Goal: Check status: Check status

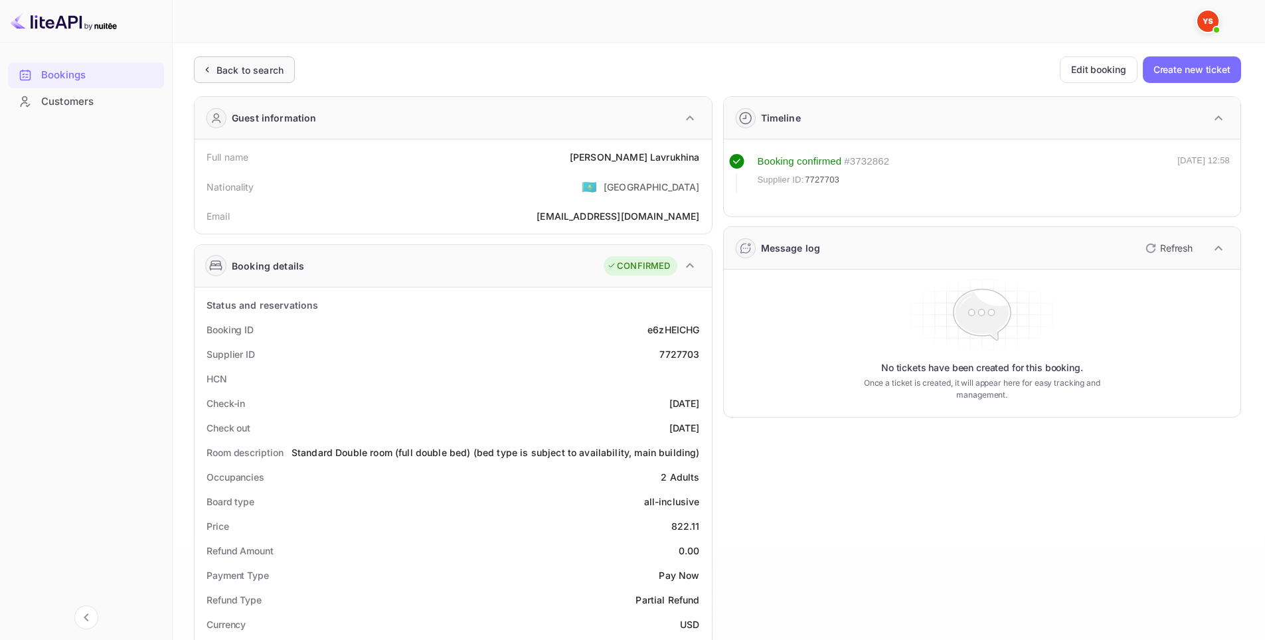
click at [265, 78] on div "Back to search" at bounding box center [244, 69] width 101 height 27
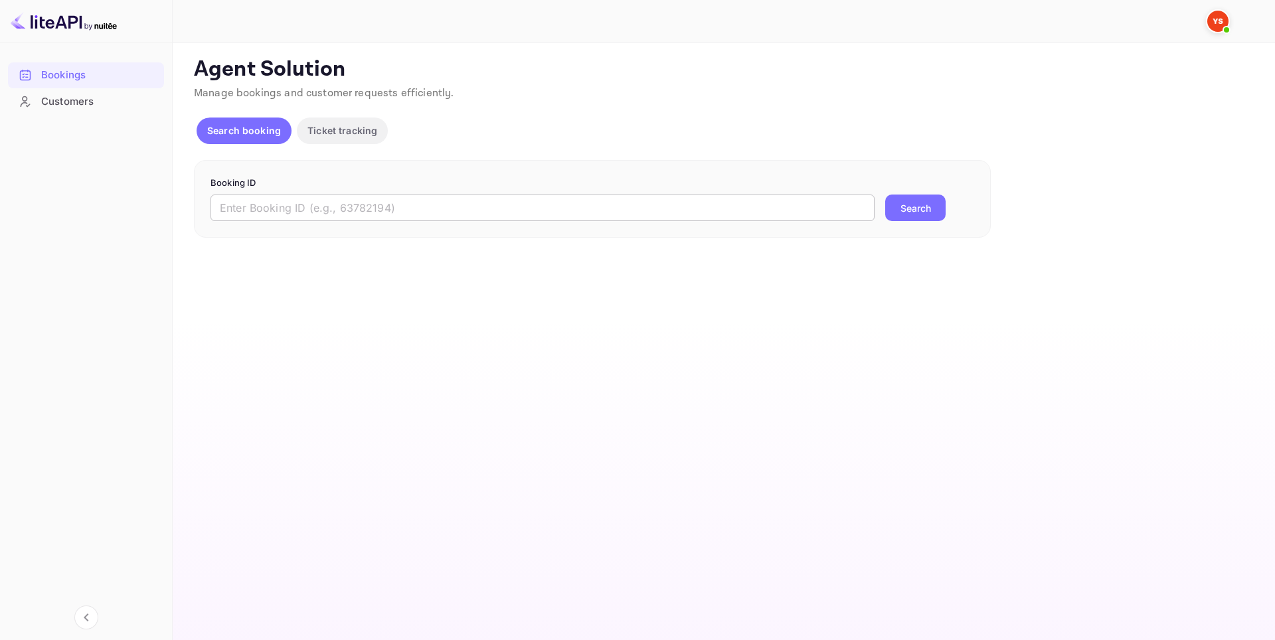
click at [363, 206] on input "text" at bounding box center [543, 208] width 664 height 27
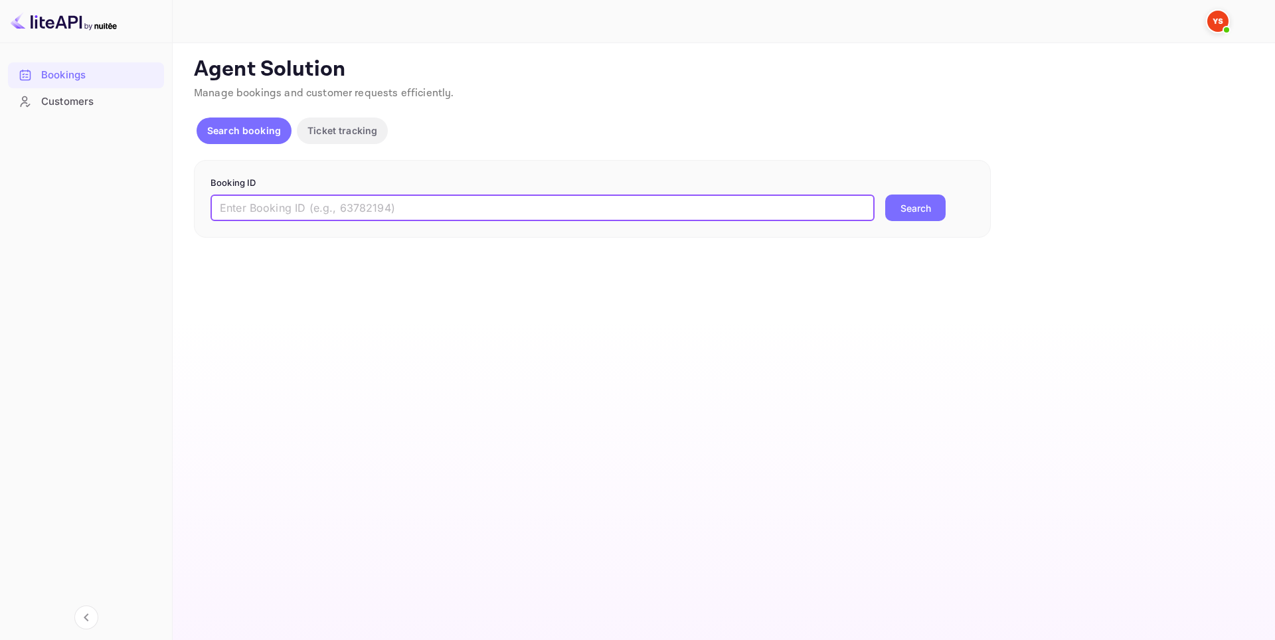
paste input "8545762"
type input "8545762"
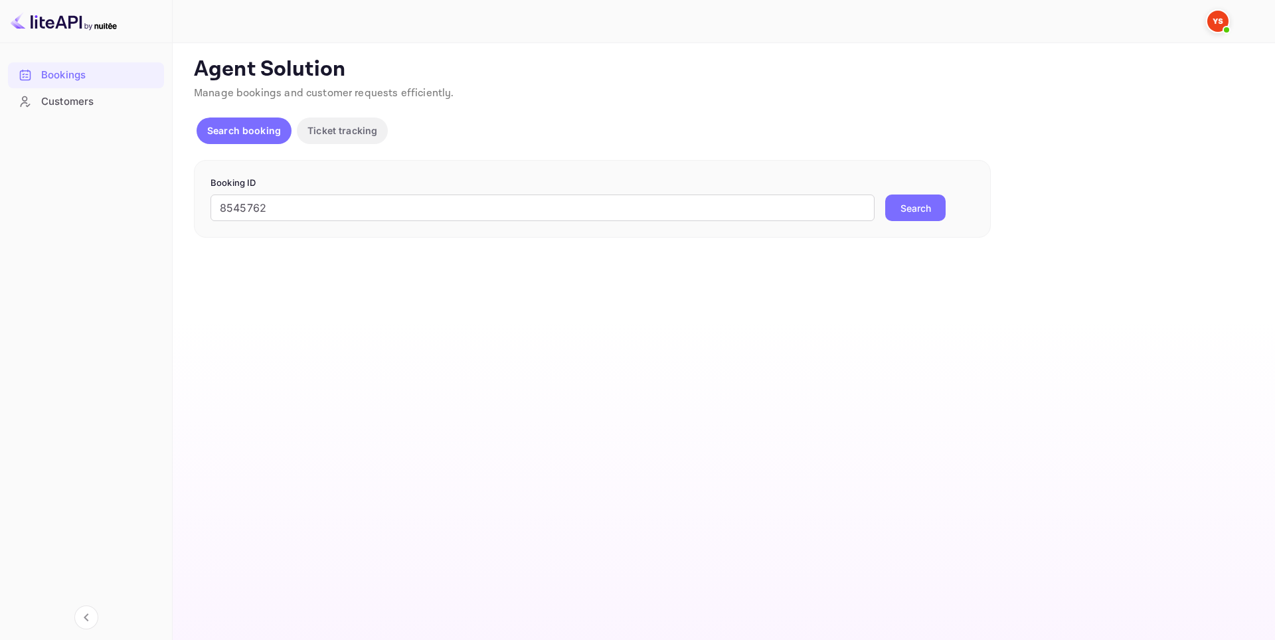
click at [908, 207] on button "Search" at bounding box center [915, 208] width 60 height 27
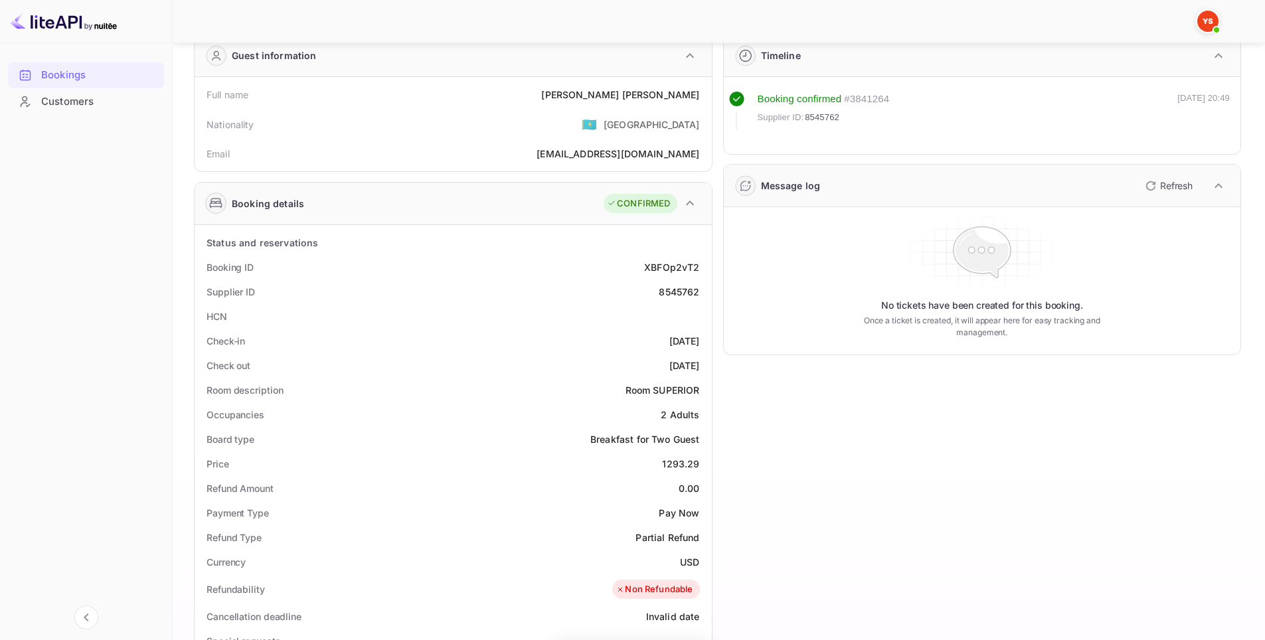
scroll to position [199, 0]
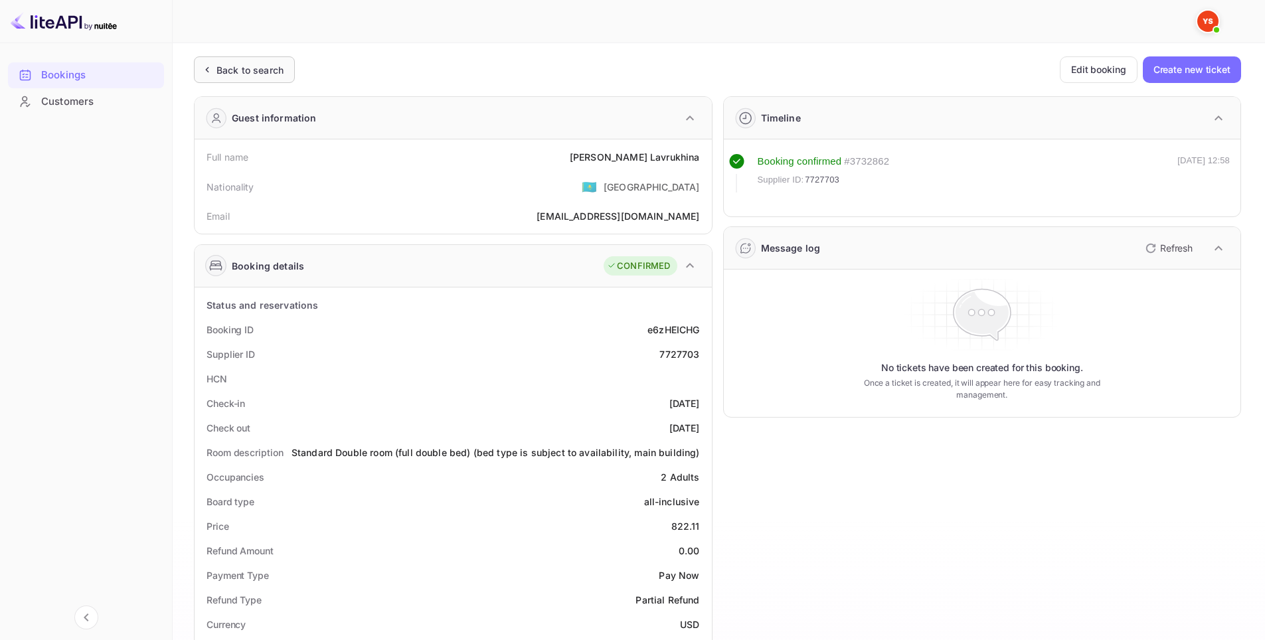
click at [250, 69] on div "Back to search" at bounding box center [249, 70] width 67 height 14
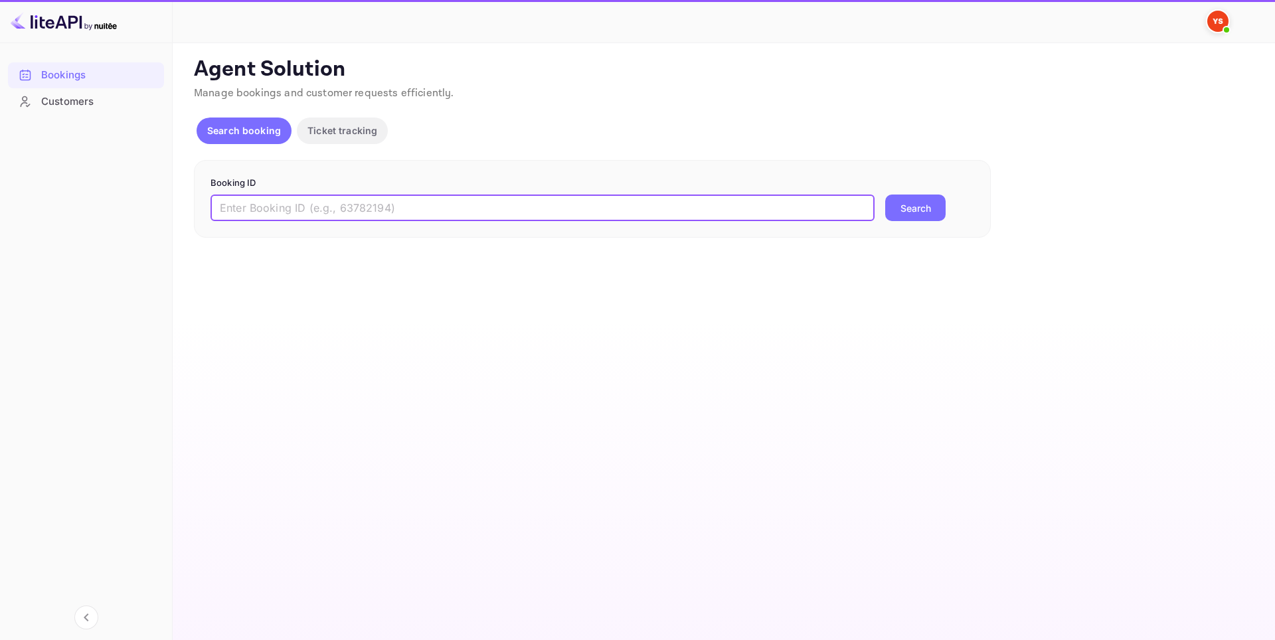
click at [433, 201] on input "text" at bounding box center [543, 208] width 664 height 27
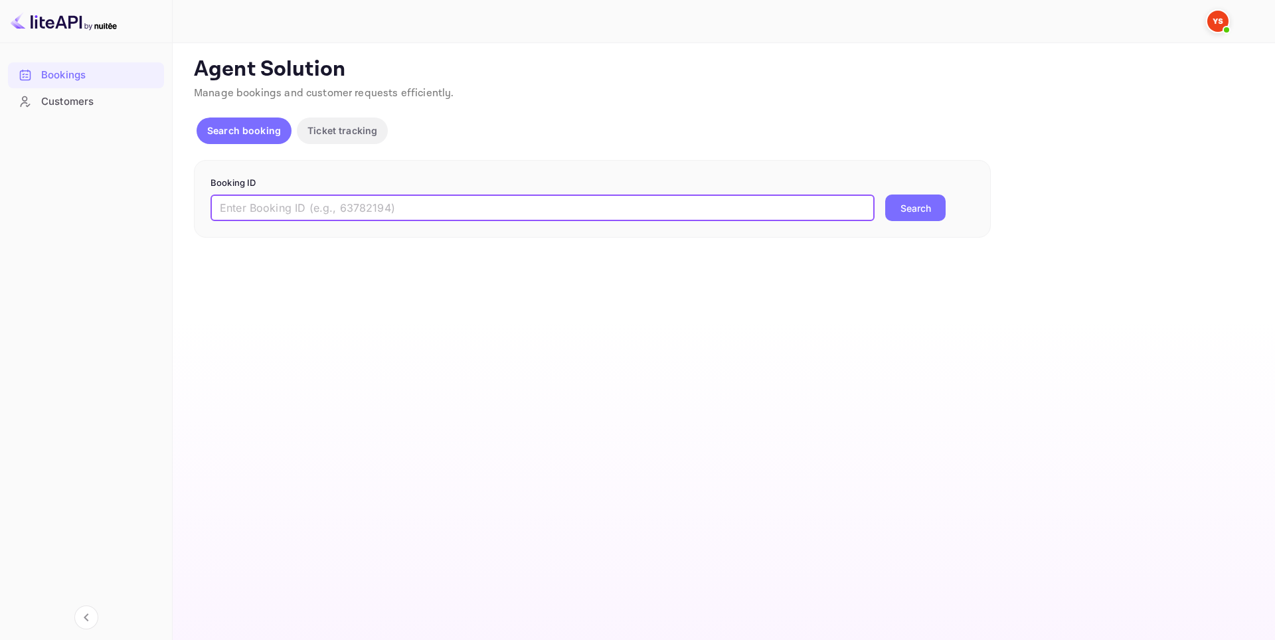
paste input "9545834"
type input "9545834"
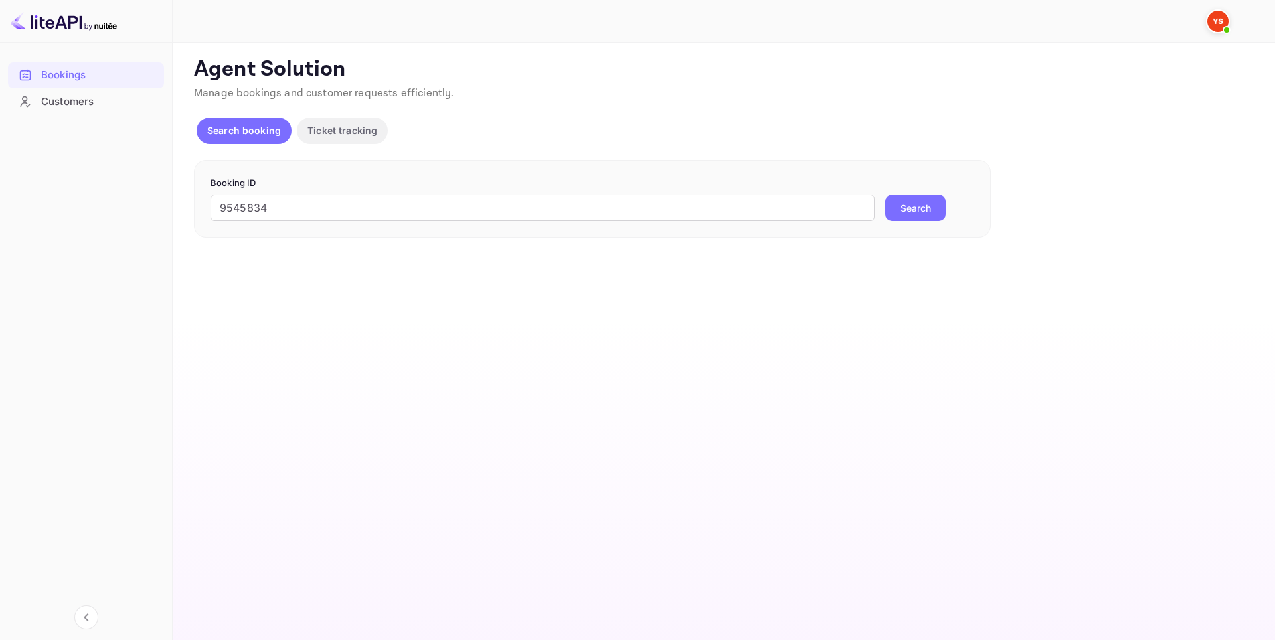
click at [926, 210] on button "Search" at bounding box center [915, 208] width 60 height 27
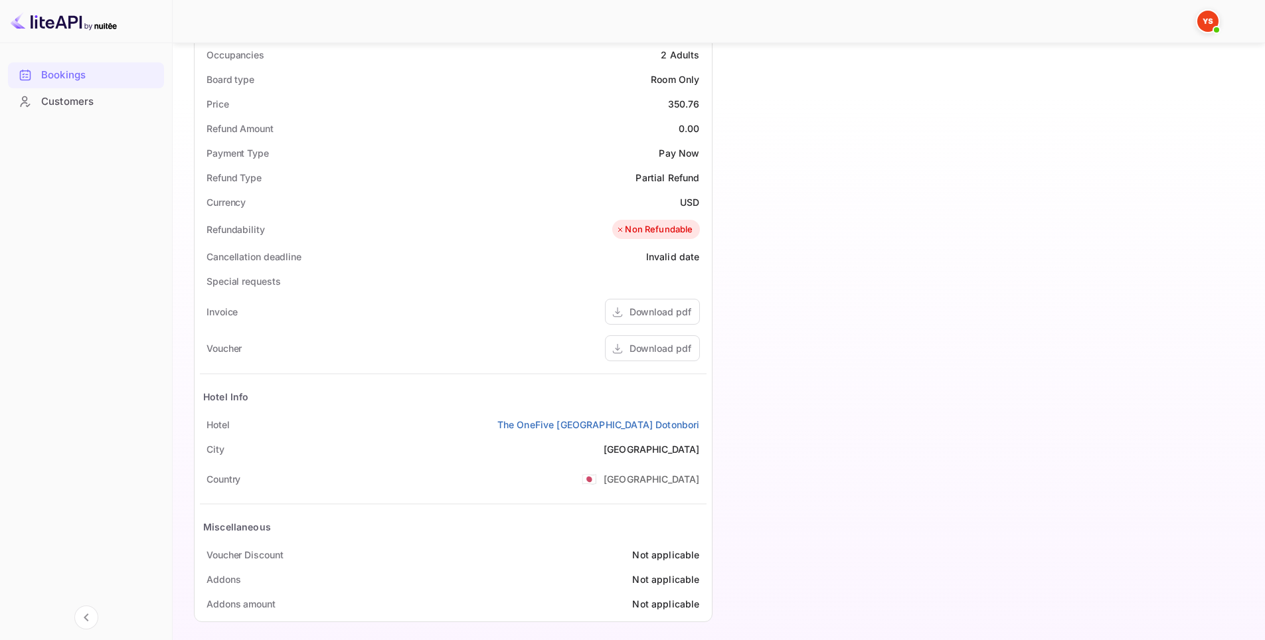
scroll to position [430, 0]
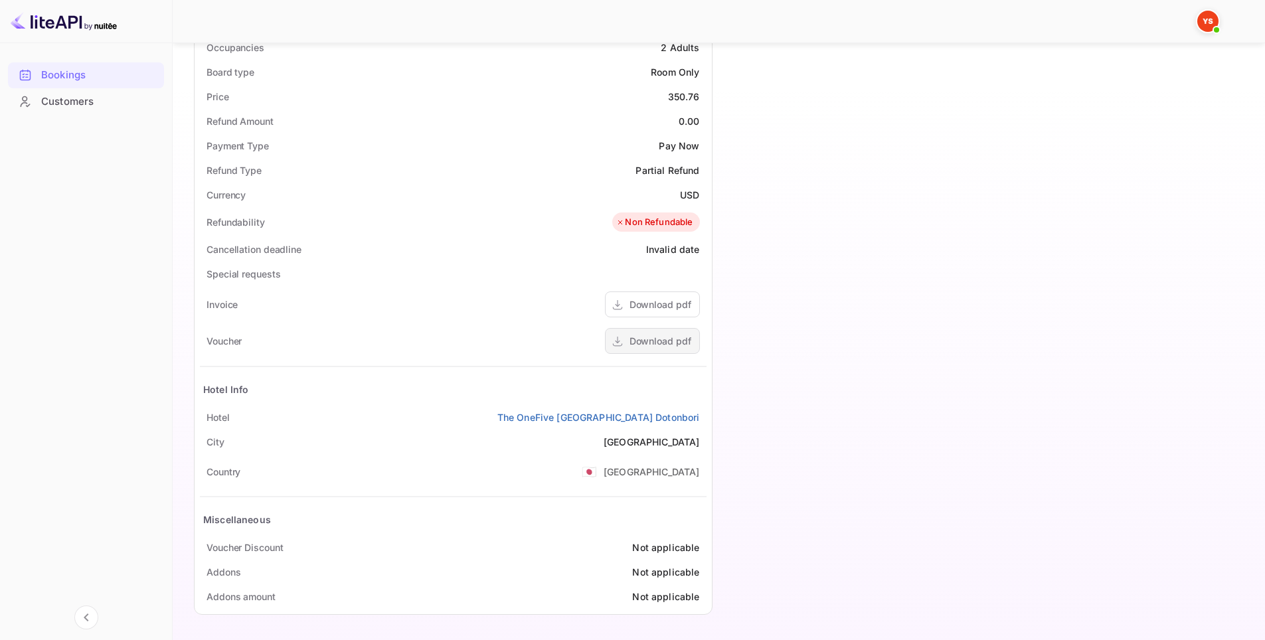
click at [666, 351] on div "Download pdf" at bounding box center [652, 341] width 95 height 26
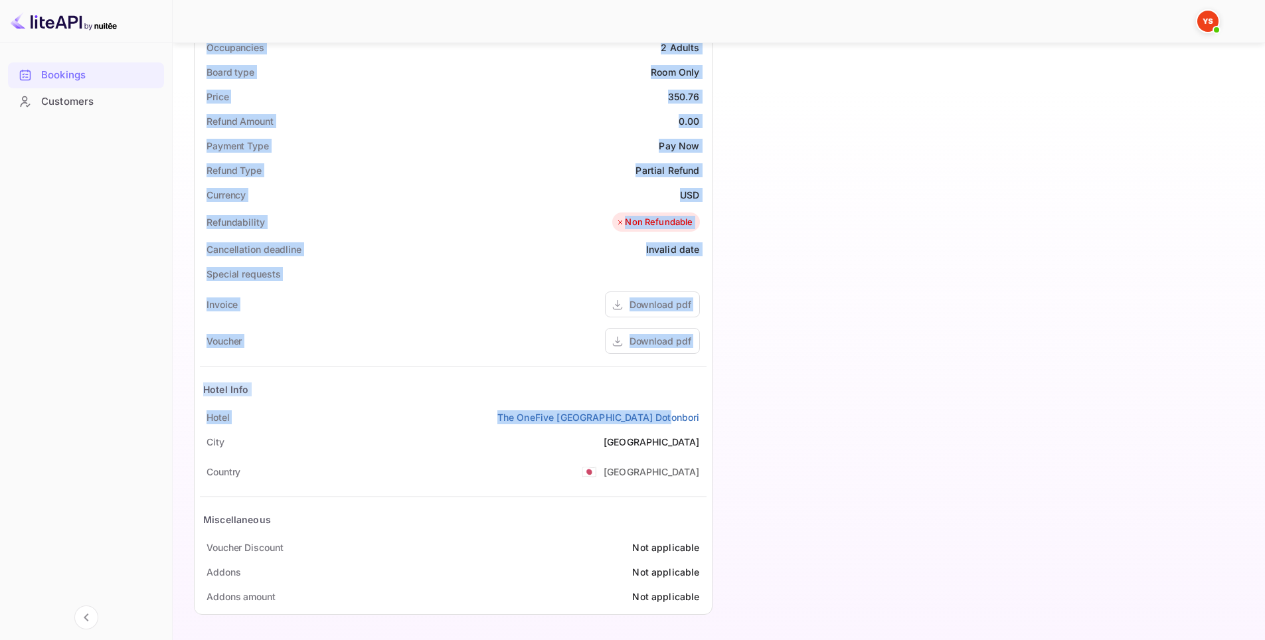
drag, startPoint x: 189, startPoint y: 152, endPoint x: 709, endPoint y: 420, distance: 585.1
click at [709, 420] on div "Ticket Affiliate URL [URL][DOMAIN_NAME] Business partner name Nuitee Travel Cus…" at bounding box center [719, 125] width 1061 height 997
copy div "Full name [PERSON_NAME] Nationality 🇰🇿 [DEMOGRAPHIC_DATA] Email [EMAIL_ADDRESS]…"
